Goal: Task Accomplishment & Management: Manage account settings

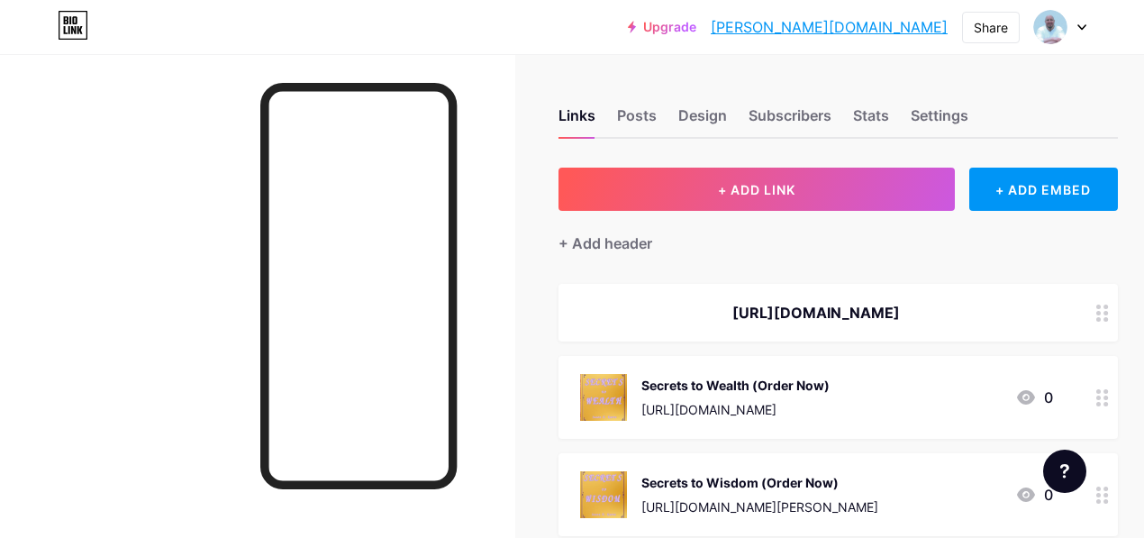
click at [660, 121] on div "Links Posts Design Subscribers Stats Settings" at bounding box center [838, 107] width 559 height 63
click at [647, 118] on div "Posts" at bounding box center [637, 121] width 40 height 32
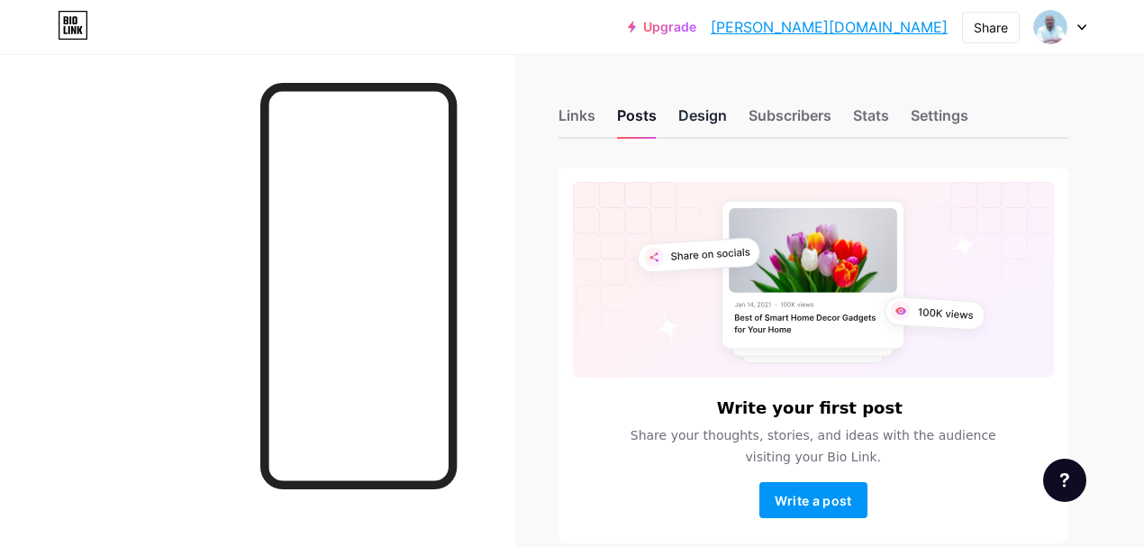
click at [711, 119] on div "Design" at bounding box center [702, 121] width 49 height 32
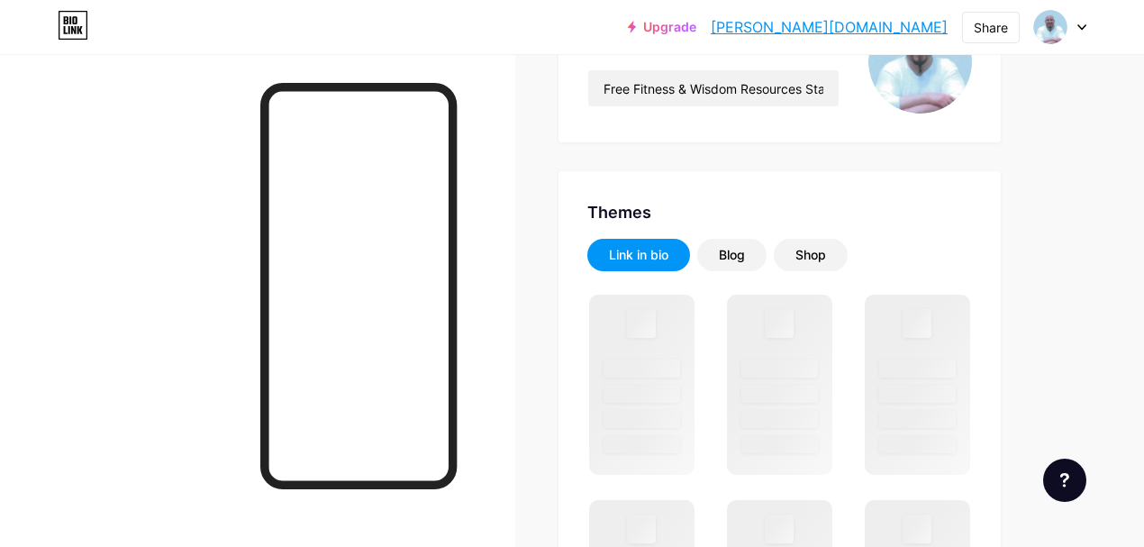
scroll to position [240, 0]
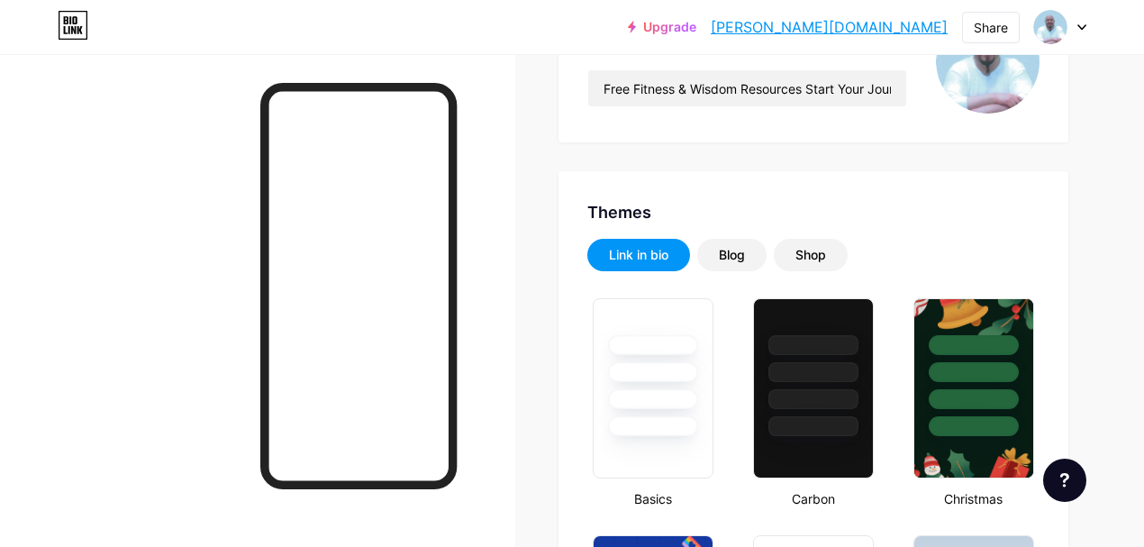
type input "#000000"
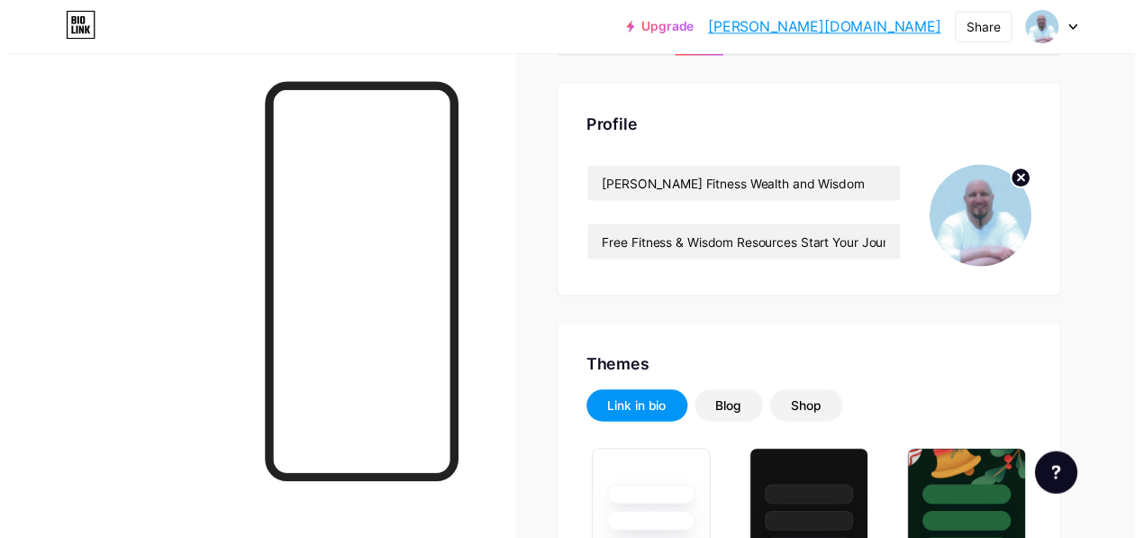
scroll to position [0, 0]
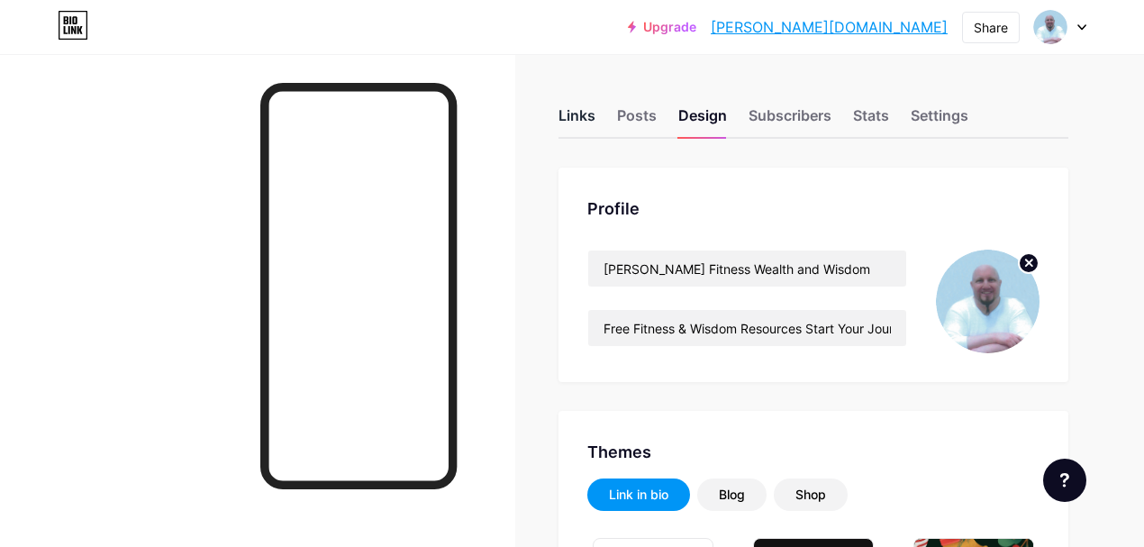
click at [587, 116] on div "Links" at bounding box center [577, 121] width 37 height 32
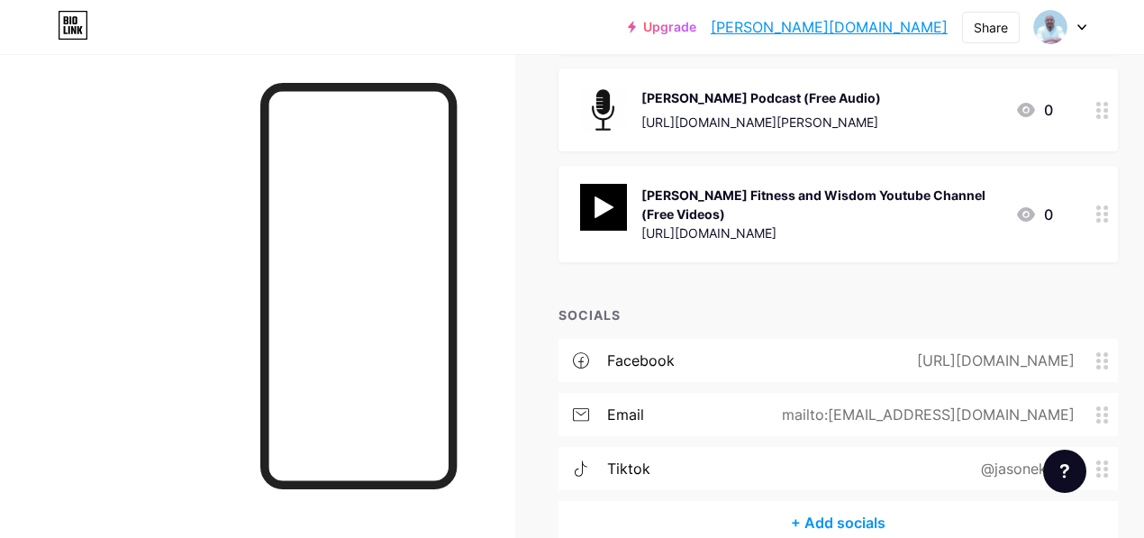
scroll to position [1160, 0]
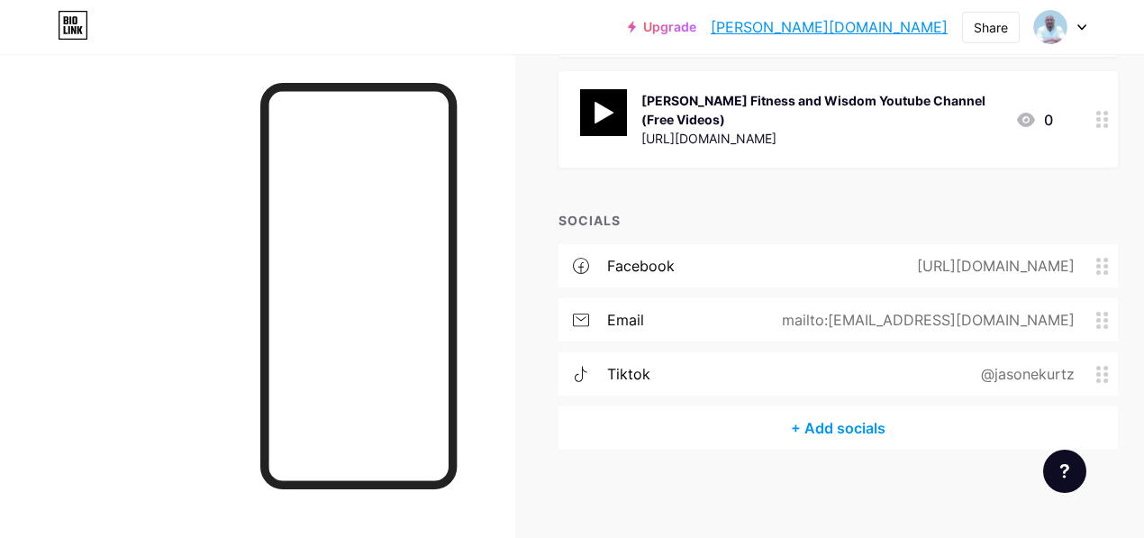
drag, startPoint x: 748, startPoint y: 369, endPoint x: 774, endPoint y: 378, distance: 27.6
click at [774, 378] on div "tiktok @[PERSON_NAME]" at bounding box center [838, 373] width 559 height 43
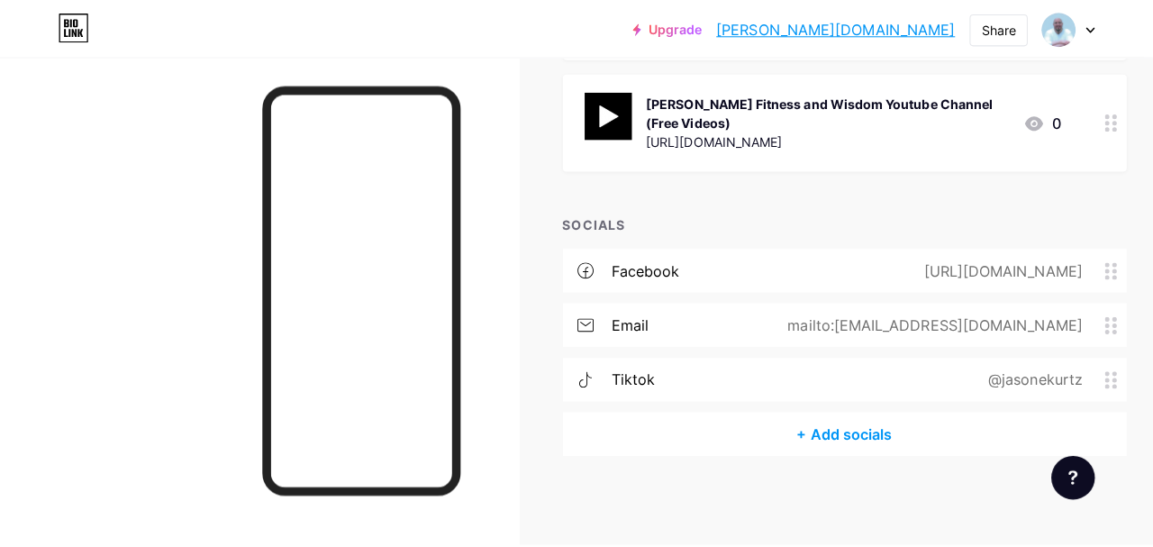
scroll to position [1151, 0]
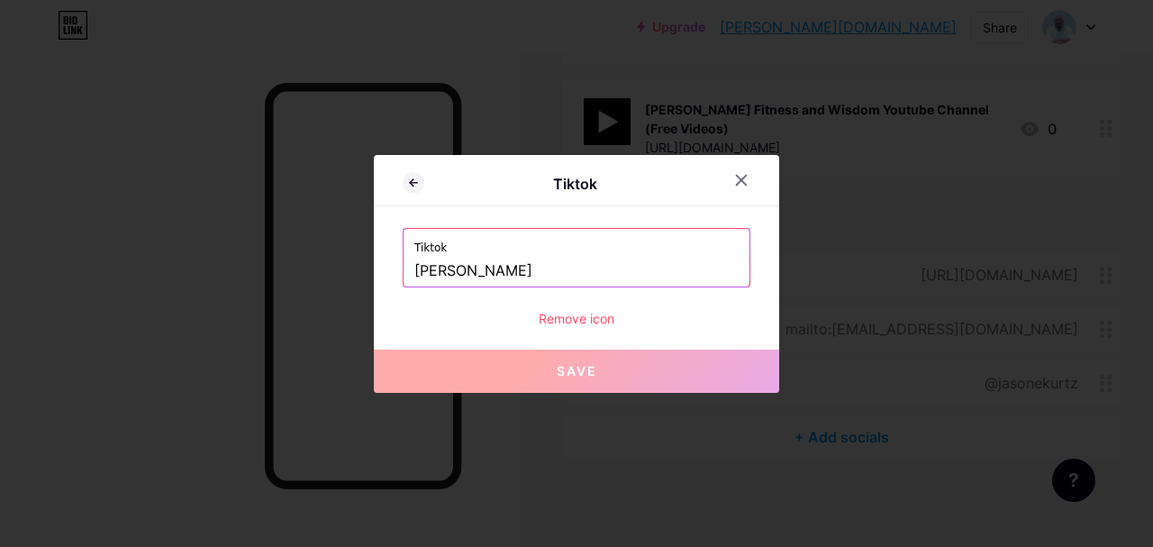
click at [598, 323] on div "Remove icon" at bounding box center [577, 318] width 348 height 19
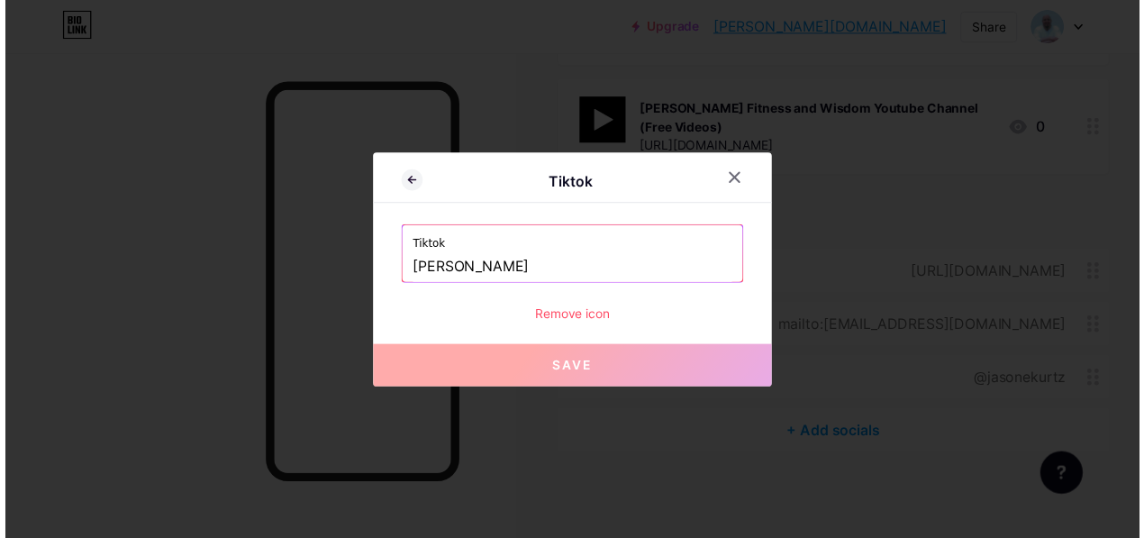
scroll to position [1160, 0]
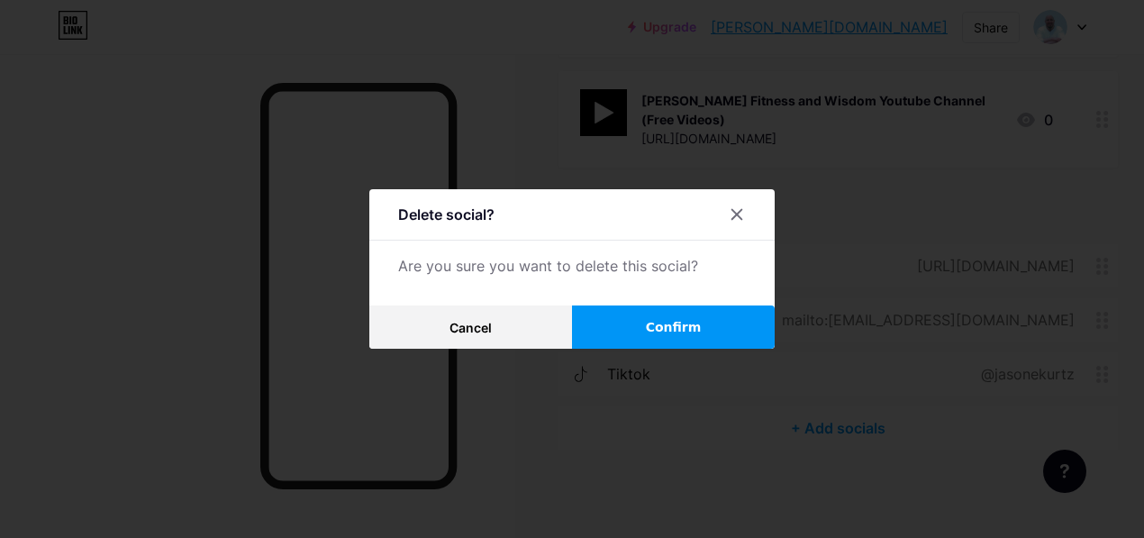
drag, startPoint x: 661, startPoint y: 335, endPoint x: 686, endPoint y: 350, distance: 28.3
click at [662, 335] on span "Confirm" at bounding box center [674, 327] width 56 height 19
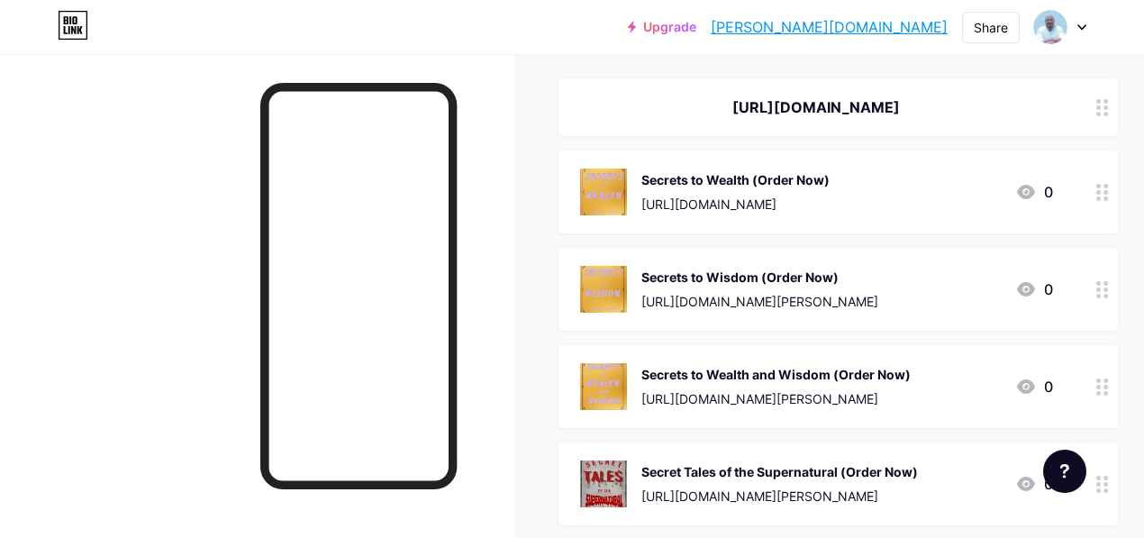
scroll to position [146, 0]
